Goal: Task Accomplishment & Management: Use online tool/utility

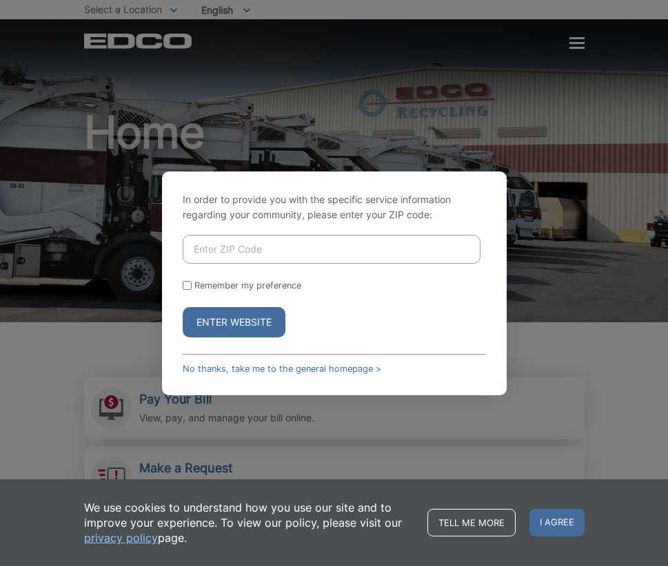
click at [319, 250] on input "Enter ZIP Code" at bounding box center [332, 249] width 298 height 29
type input "92028"
drag, startPoint x: 188, startPoint y: 286, endPoint x: 227, endPoint y: 297, distance: 40.8
click at [188, 286] on input "Remember my preference" at bounding box center [187, 285] width 9 height 9
checkbox input "true"
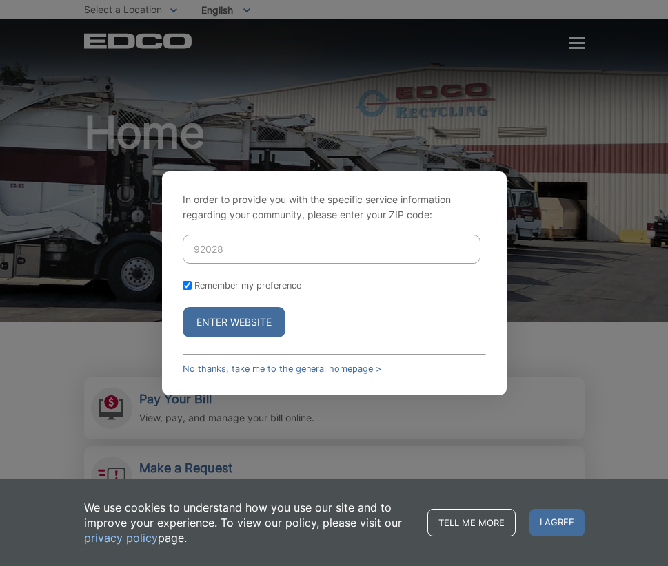
drag, startPoint x: 274, startPoint y: 327, endPoint x: 305, endPoint y: 331, distance: 32.0
click at [274, 327] on button "Enter Website" at bounding box center [234, 322] width 103 height 30
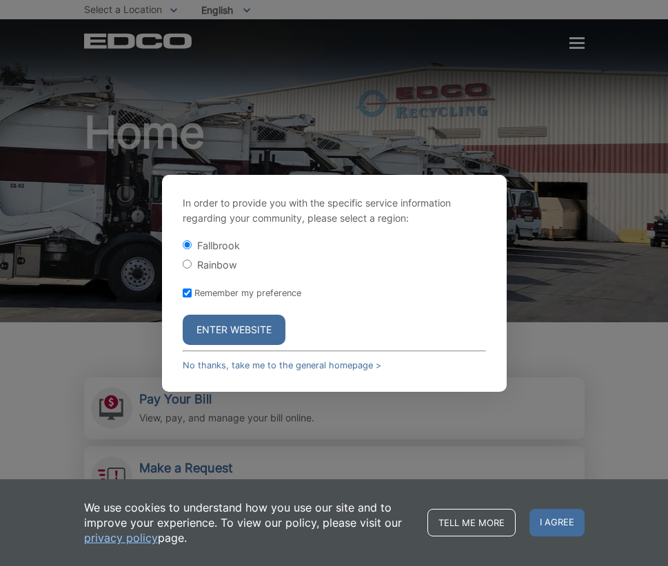
click at [265, 330] on button "Enter Website" at bounding box center [234, 330] width 103 height 30
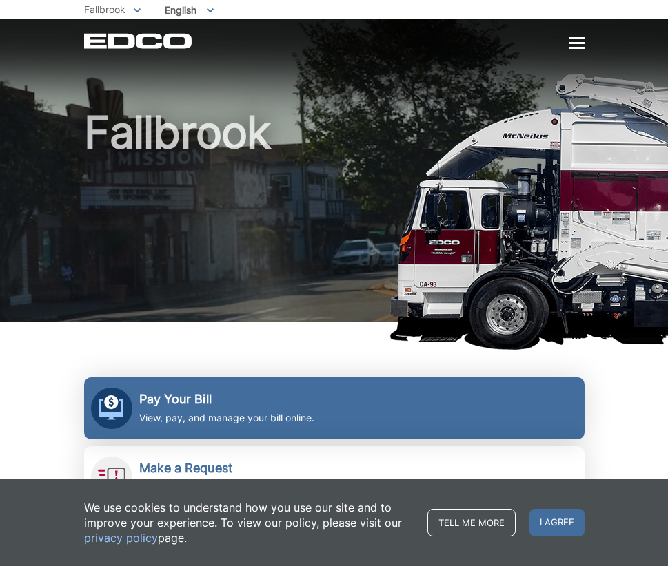
drag, startPoint x: 260, startPoint y: 413, endPoint x: 272, endPoint y: 411, distance: 12.6
click at [261, 413] on p "View, pay, and manage your bill online." at bounding box center [226, 418] width 175 height 15
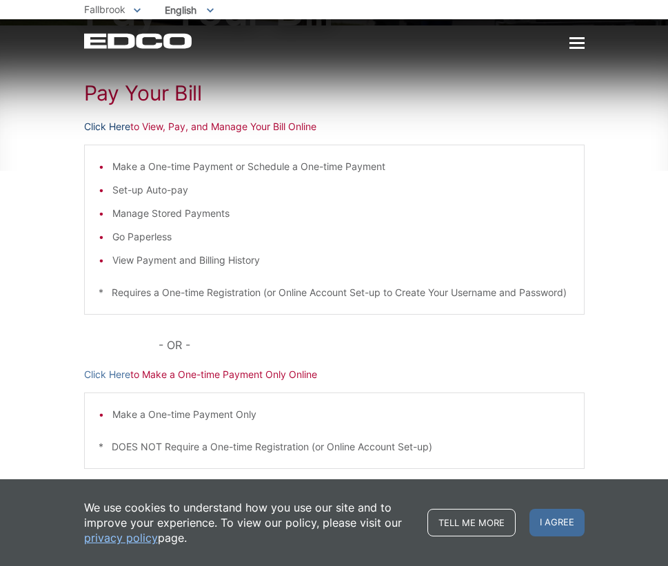
scroll to position [144, 1]
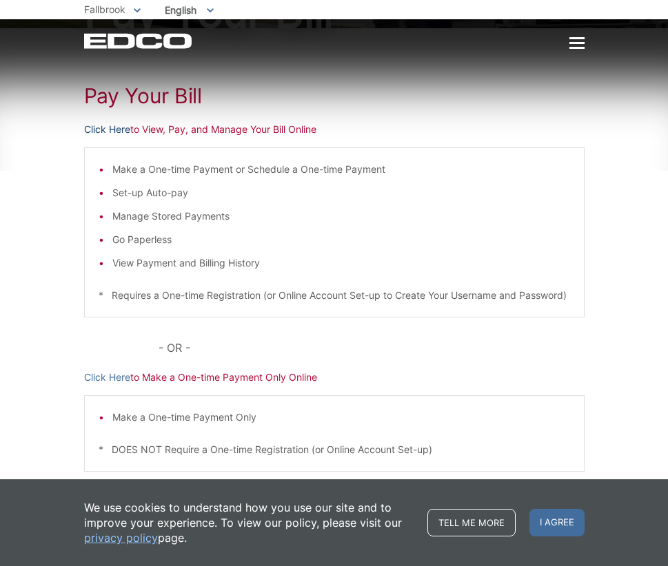
click at [108, 127] on link "Click Here" at bounding box center [107, 129] width 46 height 15
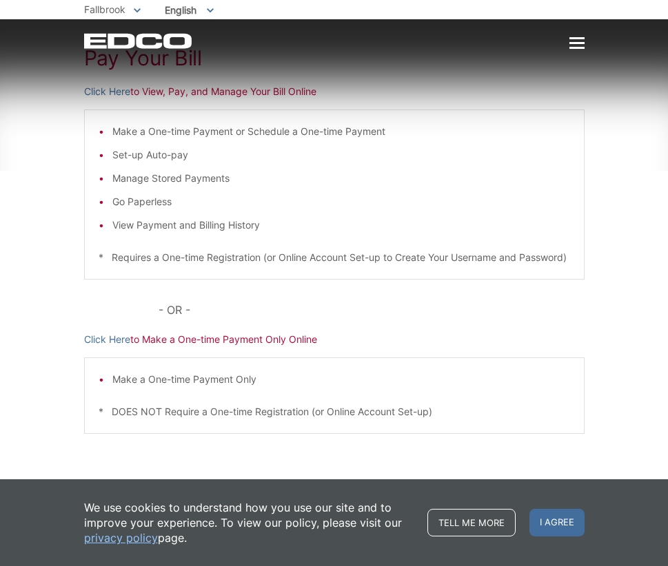
scroll to position [197, 0]
click at [96, 340] on link "Click Here" at bounding box center [107, 339] width 46 height 15
click at [563, 525] on span "I agree" at bounding box center [556, 523] width 55 height 28
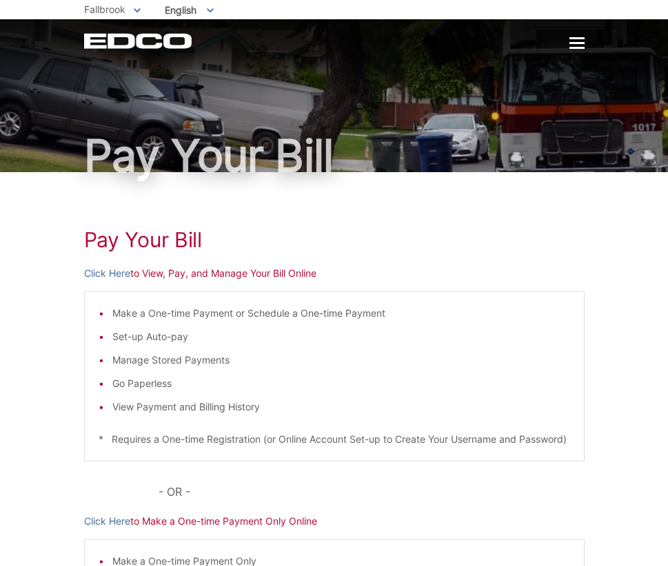
scroll to position [0, 0]
